Goal: Information Seeking & Learning: Learn about a topic

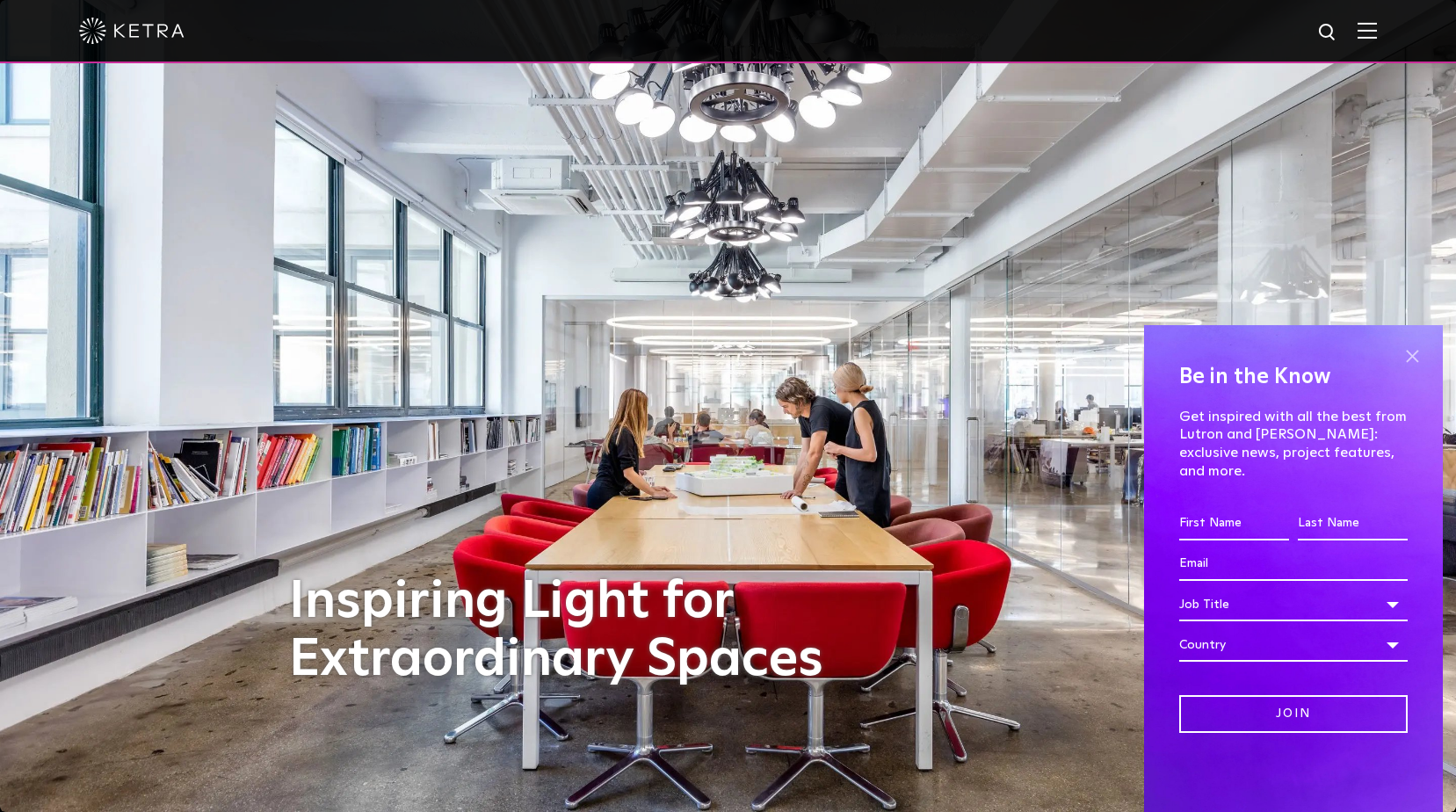
click at [1418, 369] on span at bounding box center [1412, 356] width 27 height 27
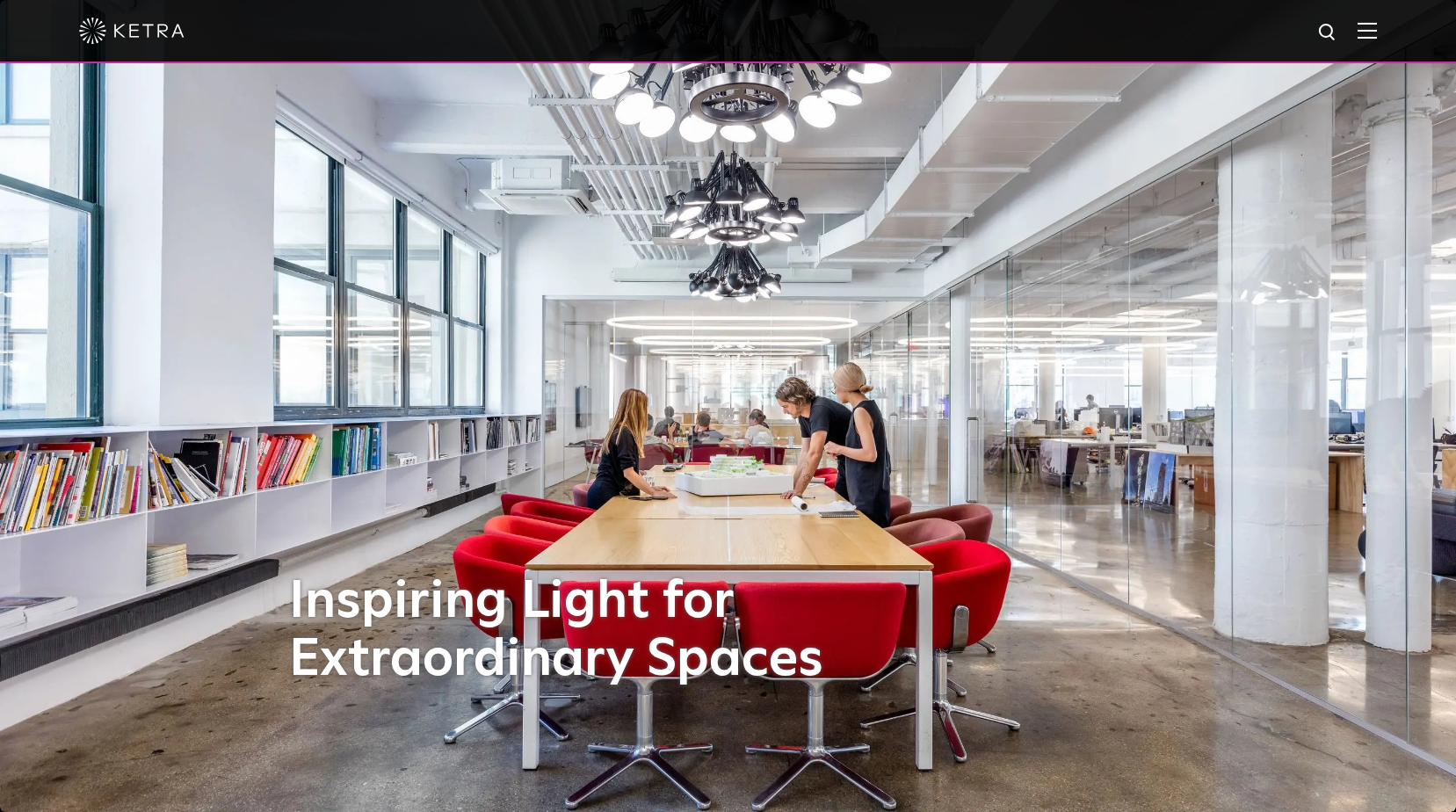
click at [1390, 31] on div at bounding box center [728, 31] width 1456 height 64
click at [1373, 29] on img at bounding box center [1367, 30] width 19 height 17
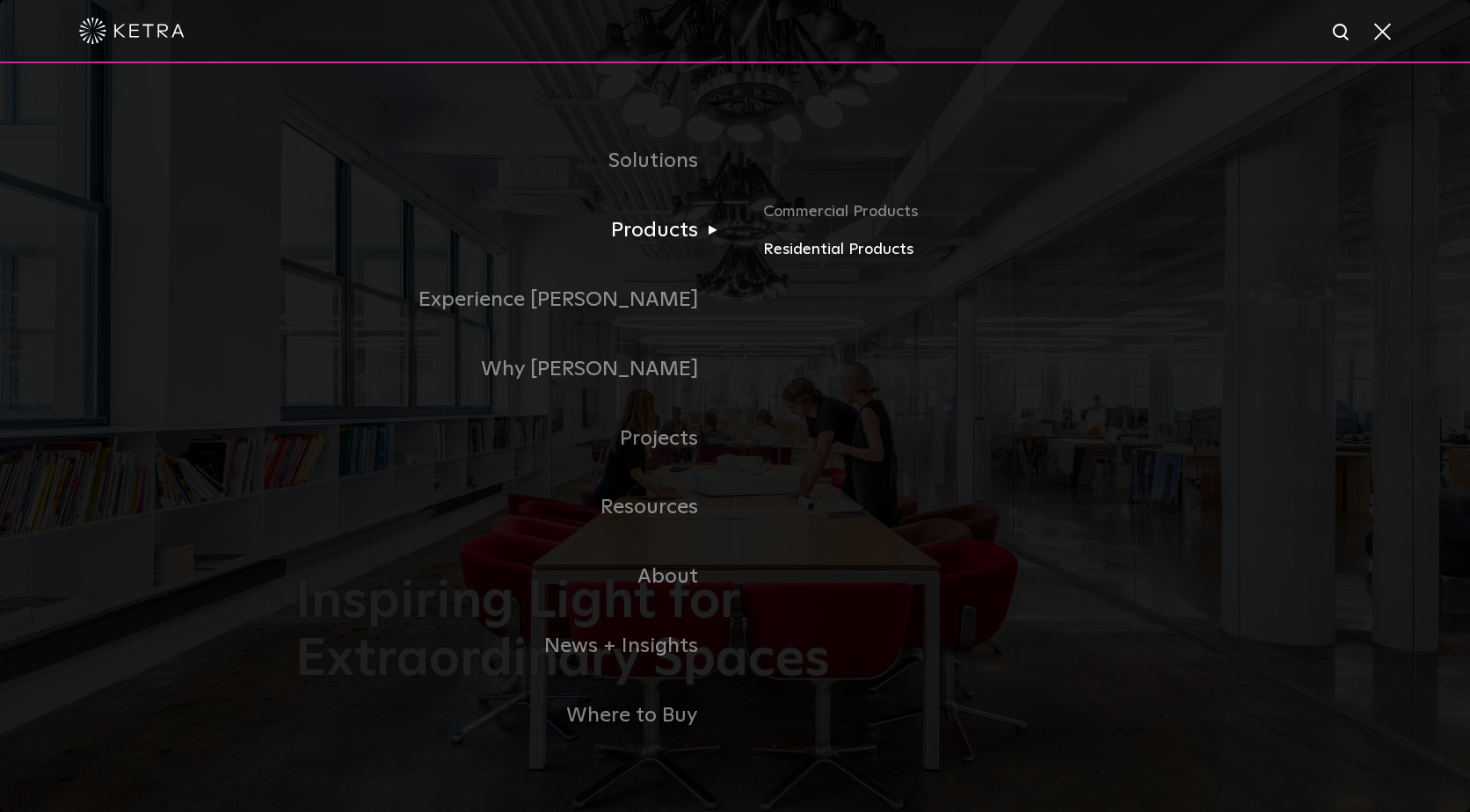
click at [816, 244] on link "Residential Products" at bounding box center [969, 249] width 412 height 26
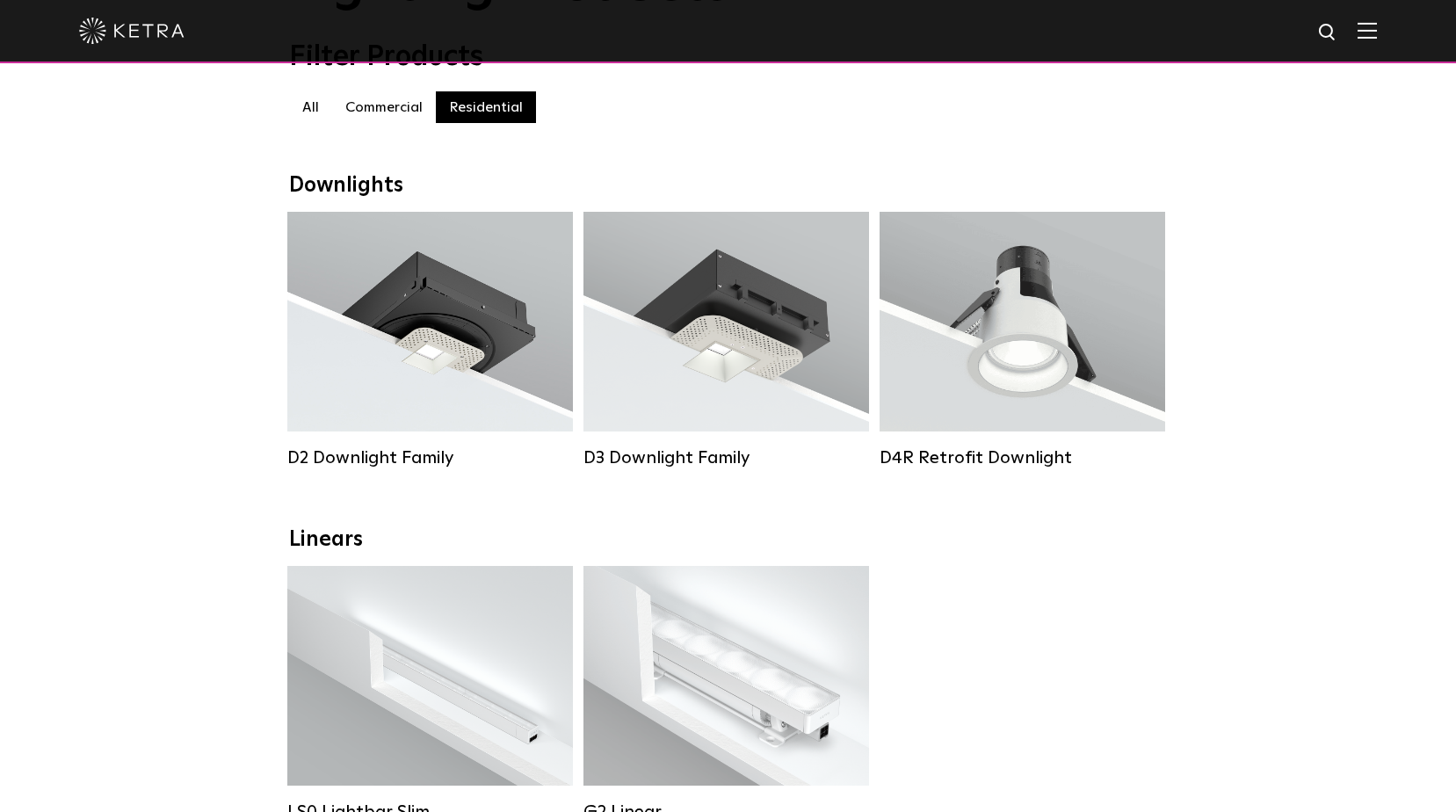
scroll to position [352, 0]
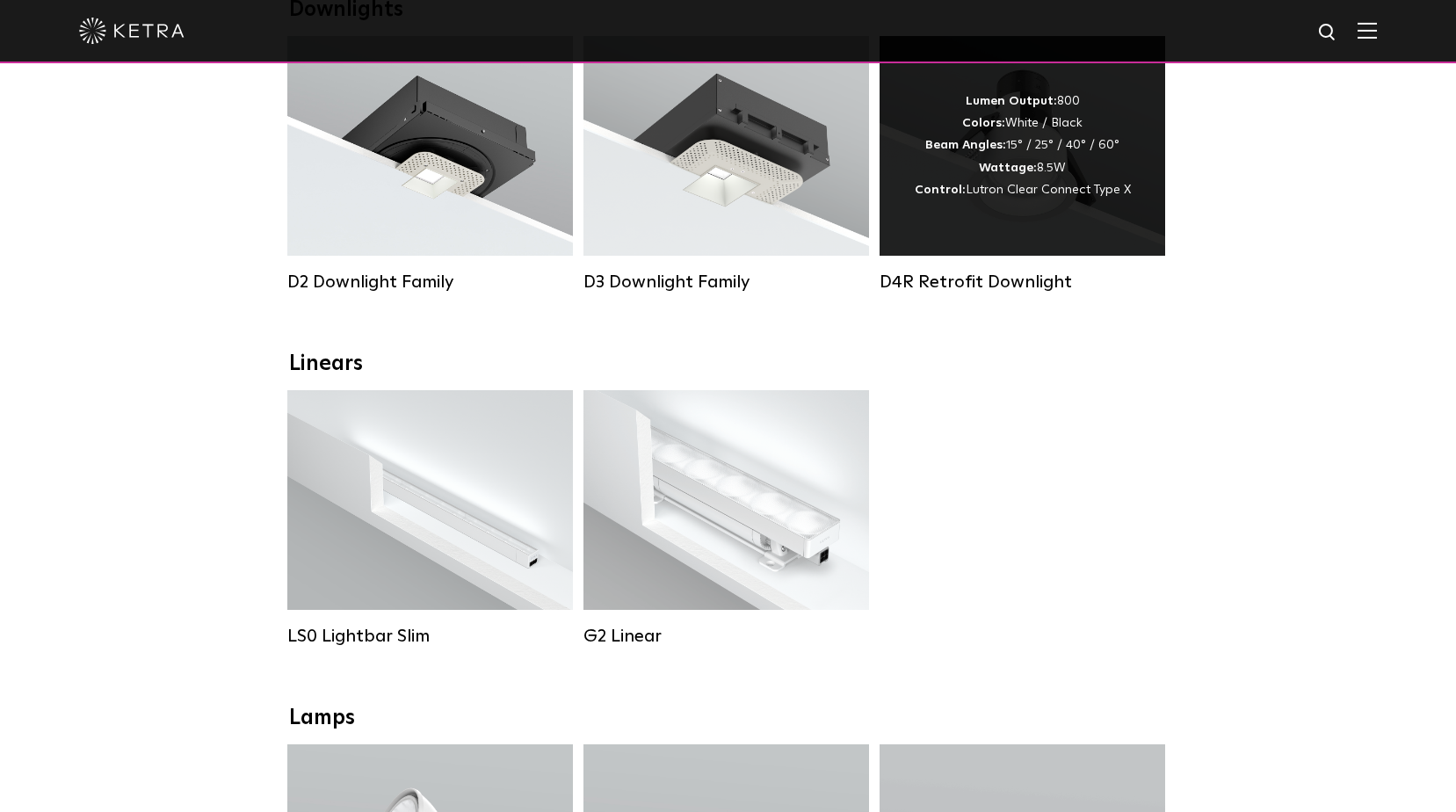
click at [1043, 196] on span "Lutron Clear Connect Type X" at bounding box center [1048, 190] width 165 height 12
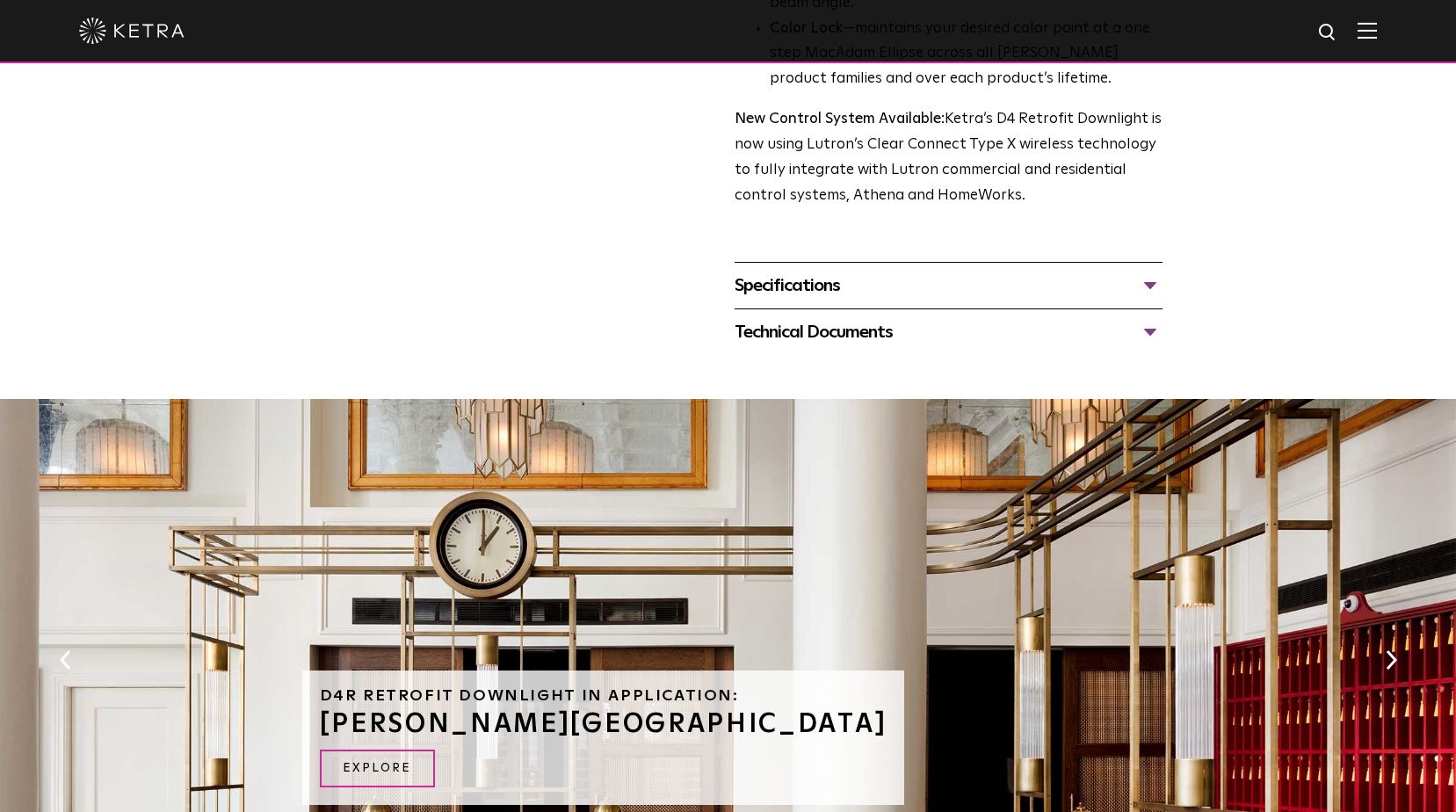
scroll to position [703, 0]
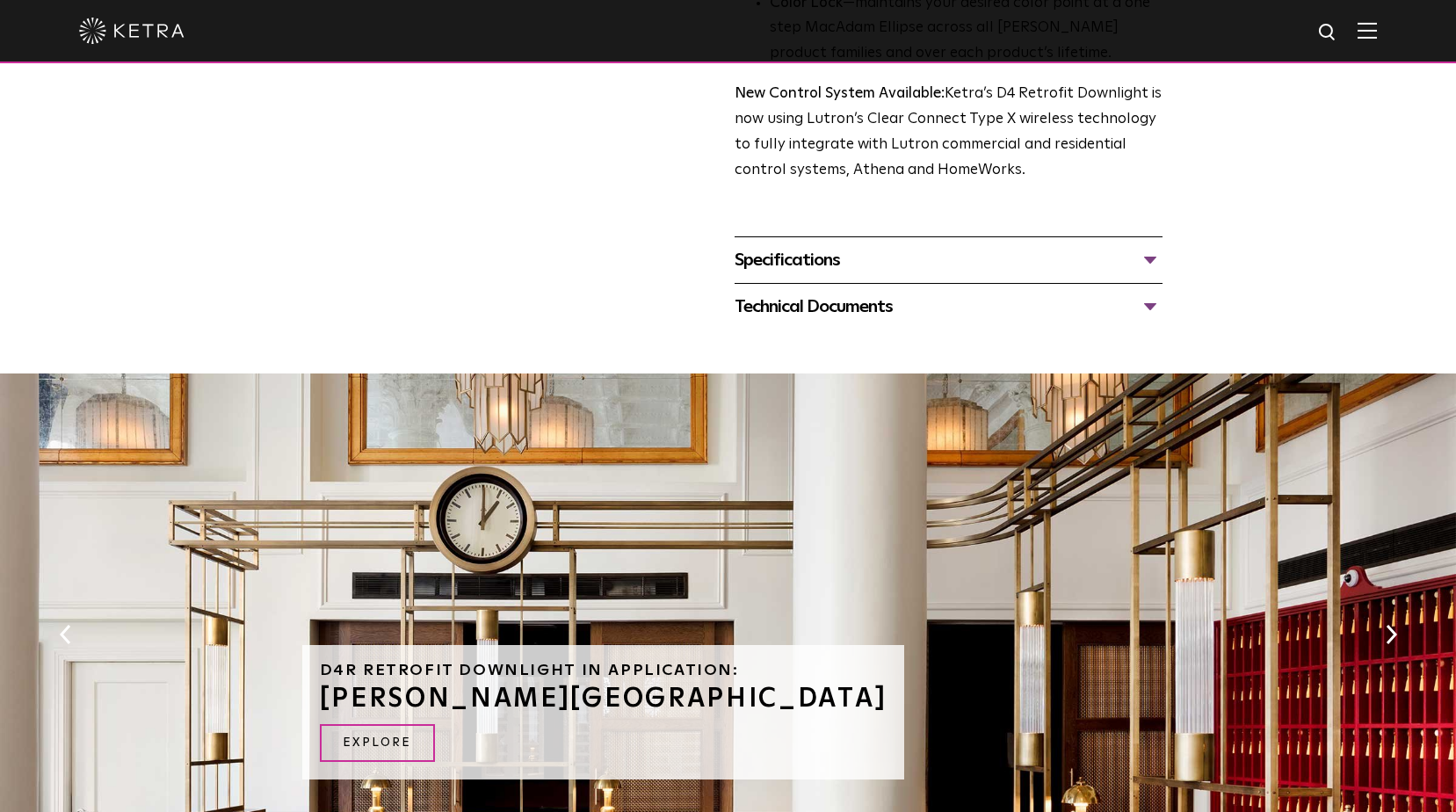
click at [832, 262] on div "Specifications" at bounding box center [948, 260] width 428 height 28
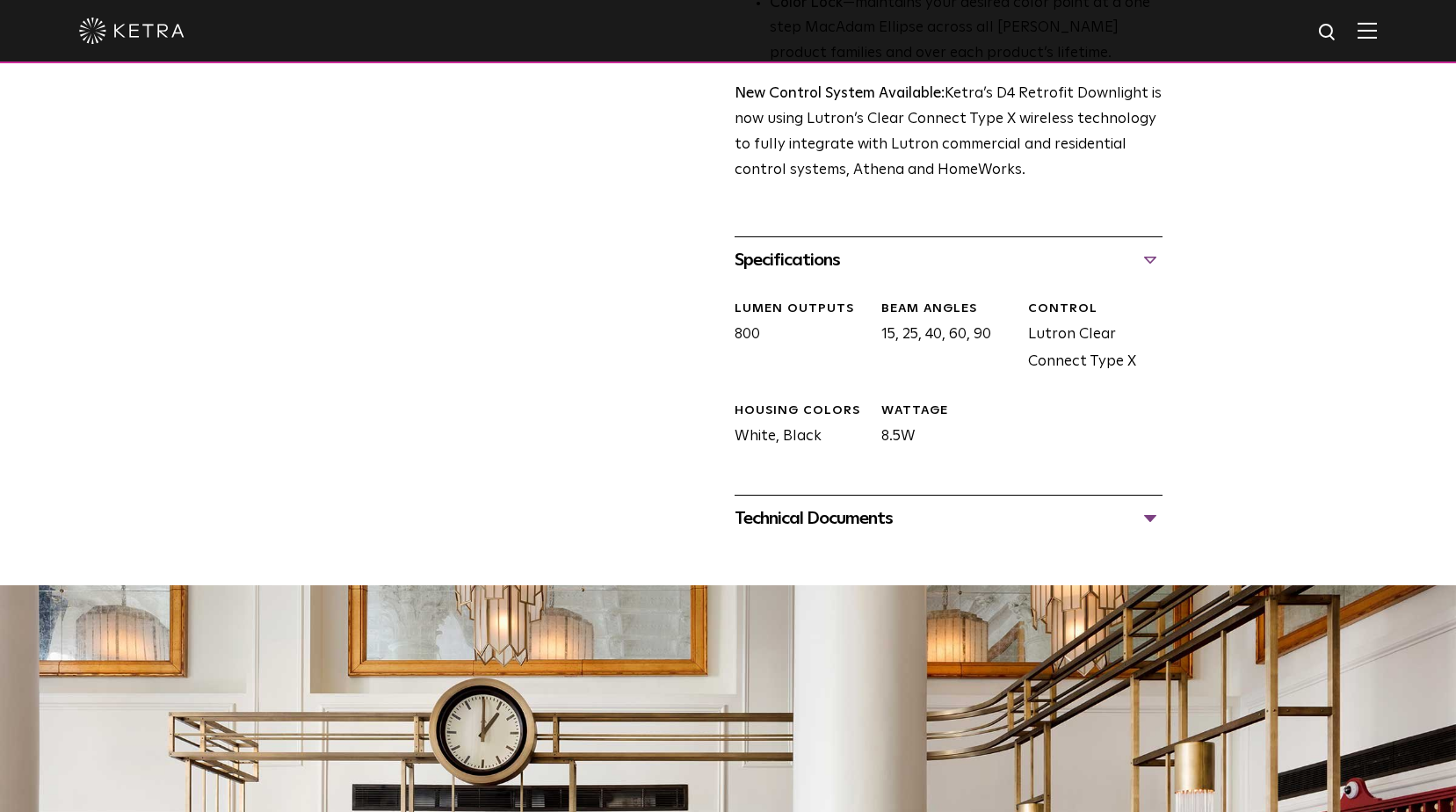
click at [828, 527] on div "Technical Documents" at bounding box center [948, 519] width 428 height 28
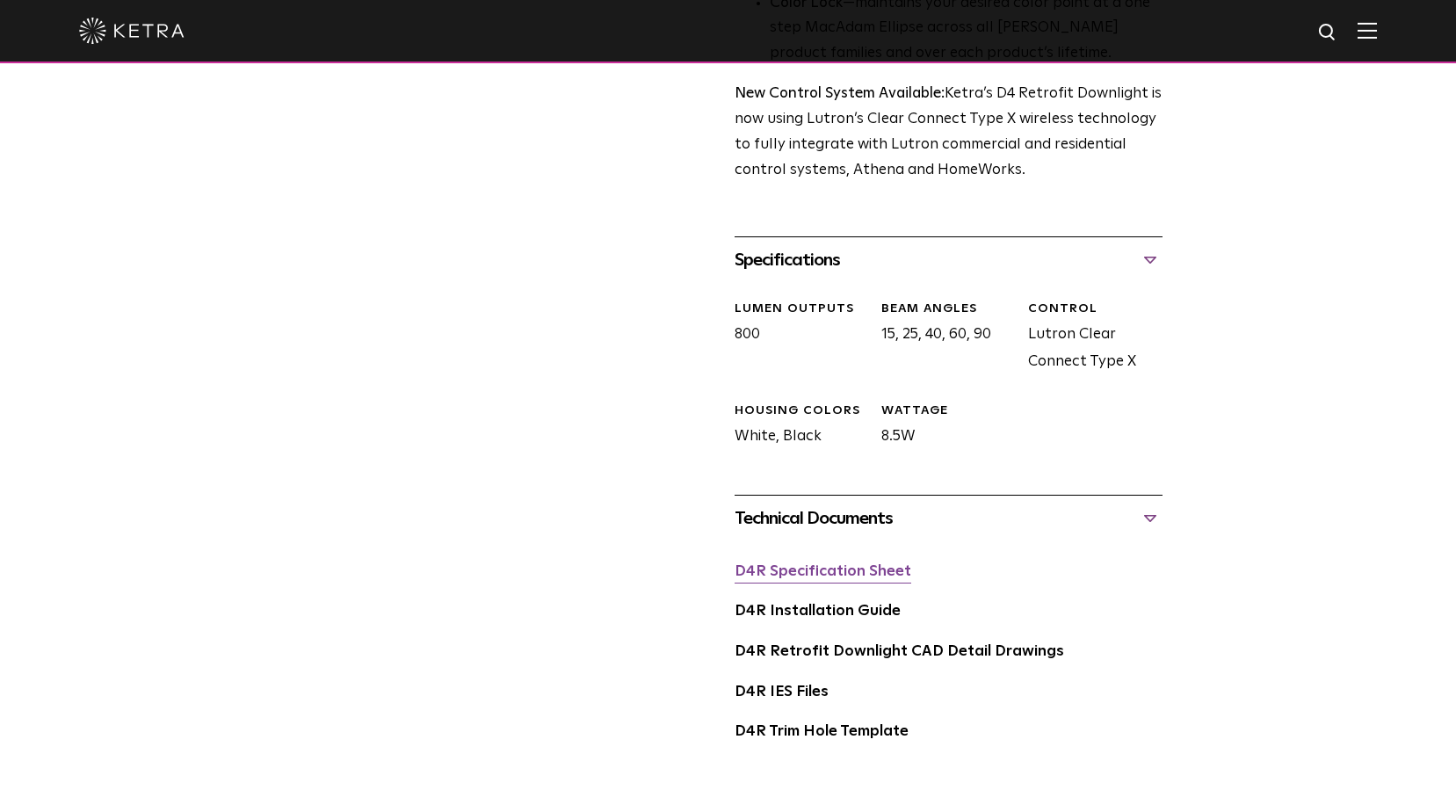
click at [808, 579] on link "D4R Specification Sheet" at bounding box center [822, 572] width 176 height 15
